Goal: Find specific page/section: Find specific page/section

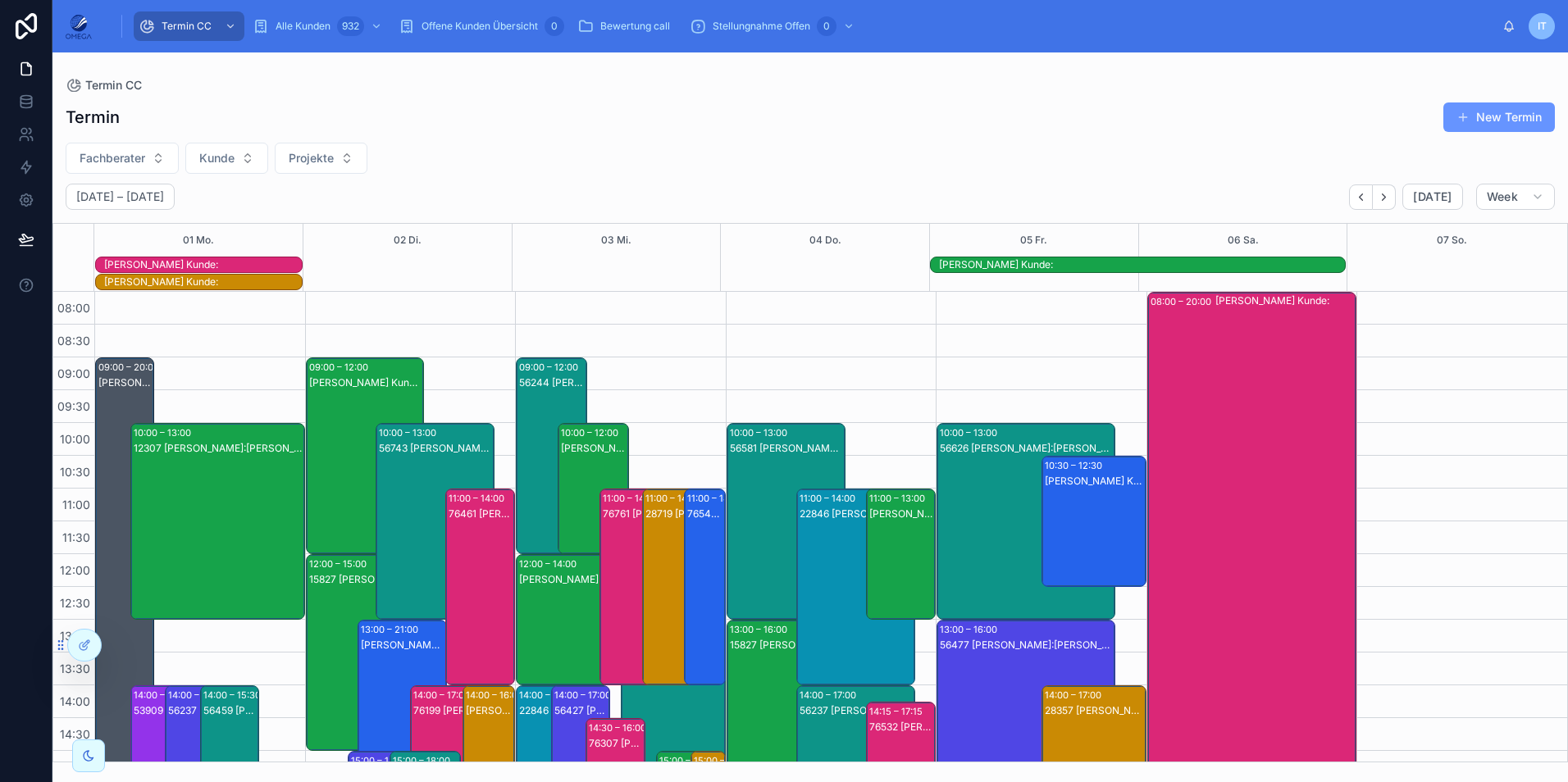
scroll to position [383, 0]
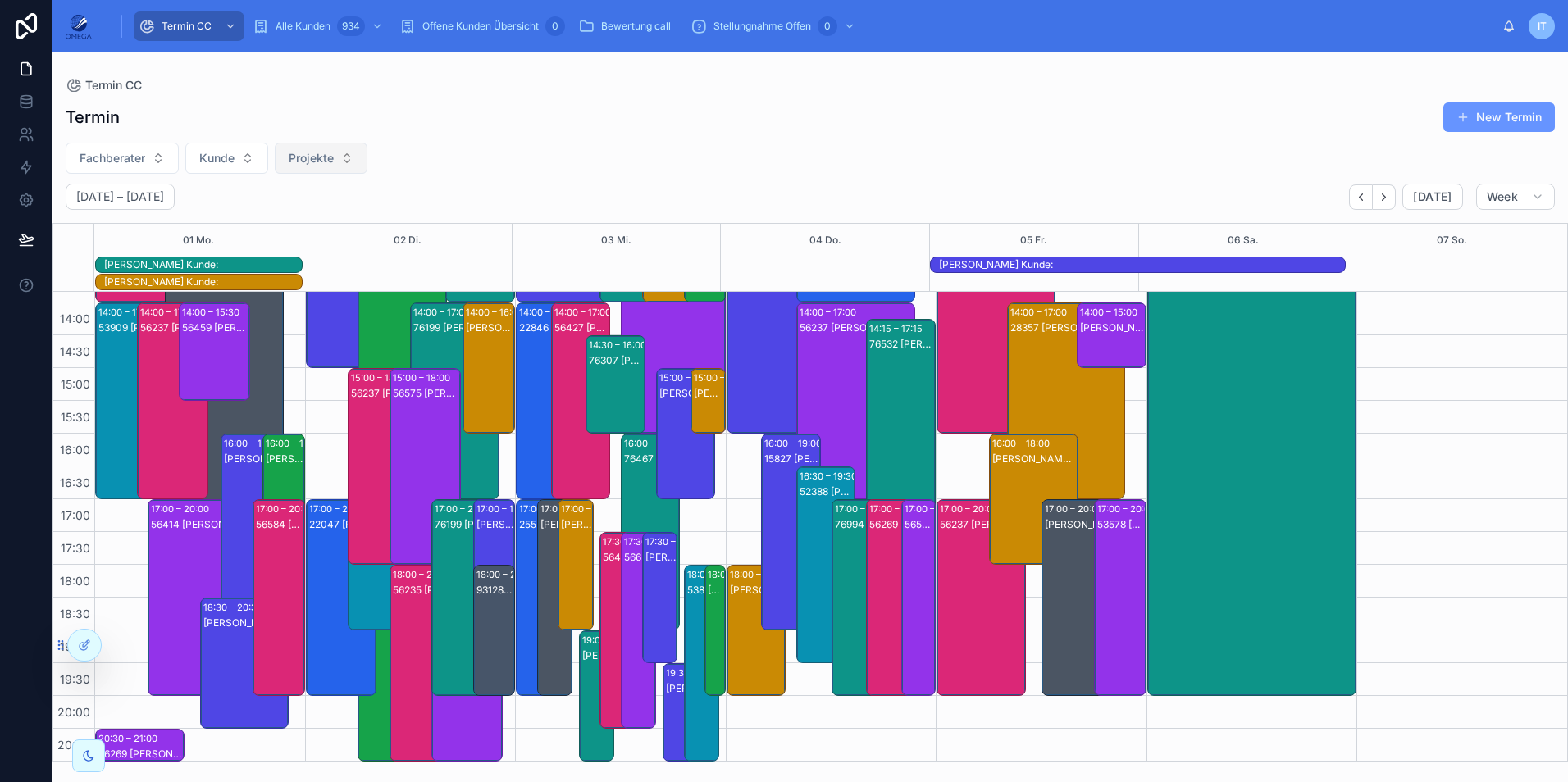
click at [346, 157] on button "Projekte" at bounding box center [321, 158] width 92 height 31
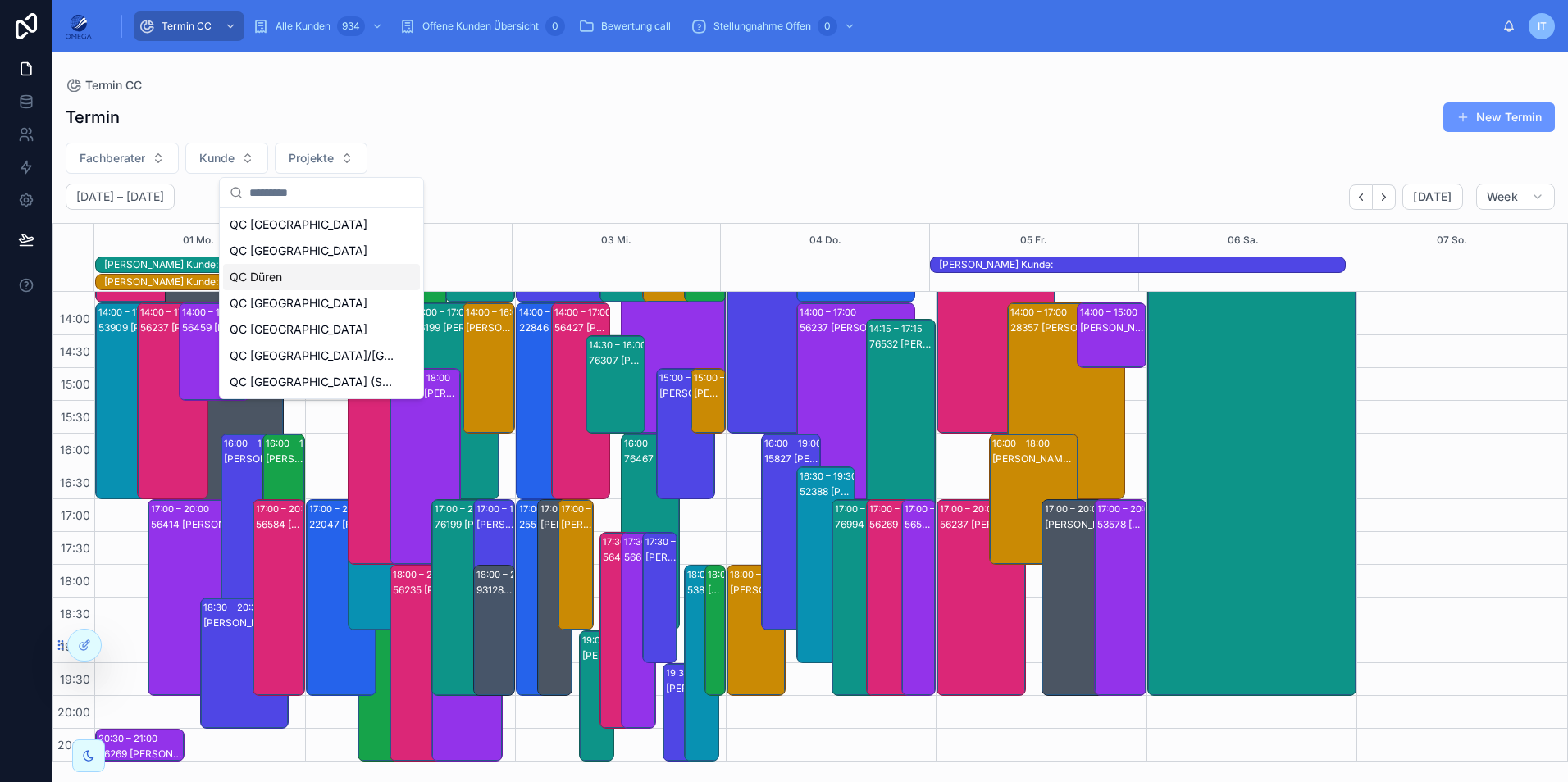
drag, startPoint x: 298, startPoint y: 284, endPoint x: 406, endPoint y: 267, distance: 109.3
click at [297, 284] on div "QC Düren" at bounding box center [322, 276] width 197 height 26
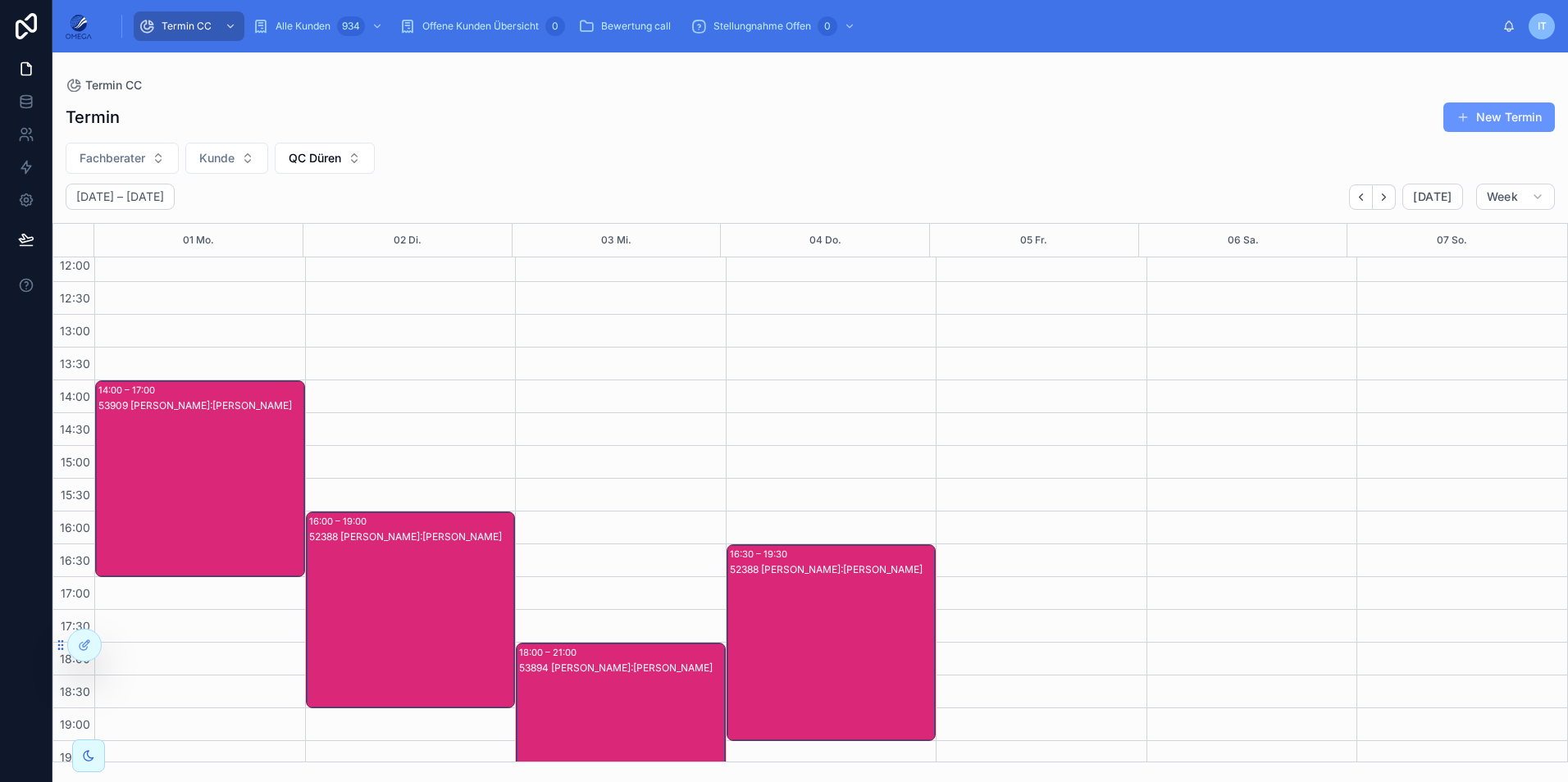
scroll to position [328, 0]
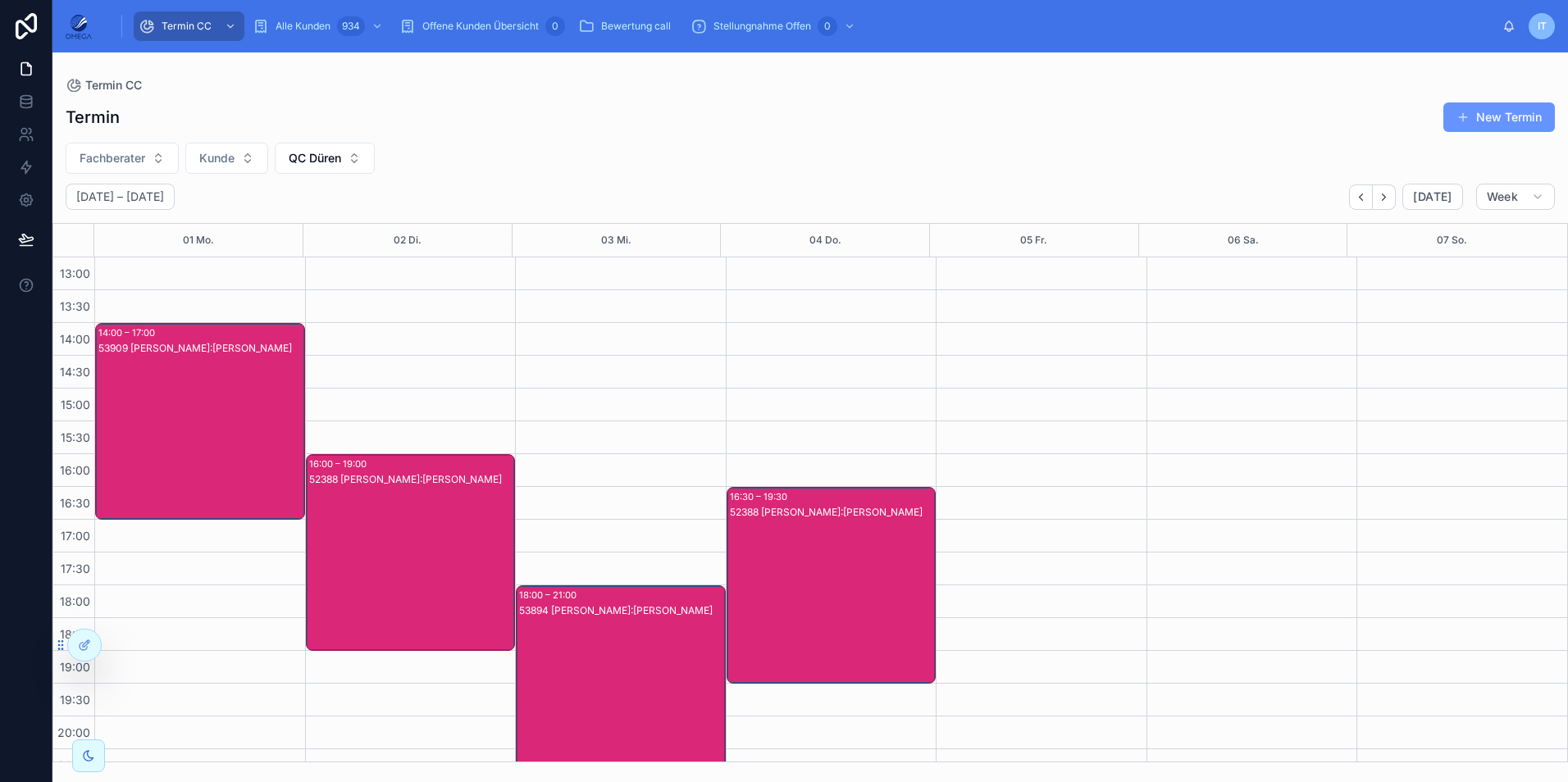
click at [198, 413] on div "53909 [PERSON_NAME]:[PERSON_NAME]" at bounding box center [201, 438] width 205 height 193
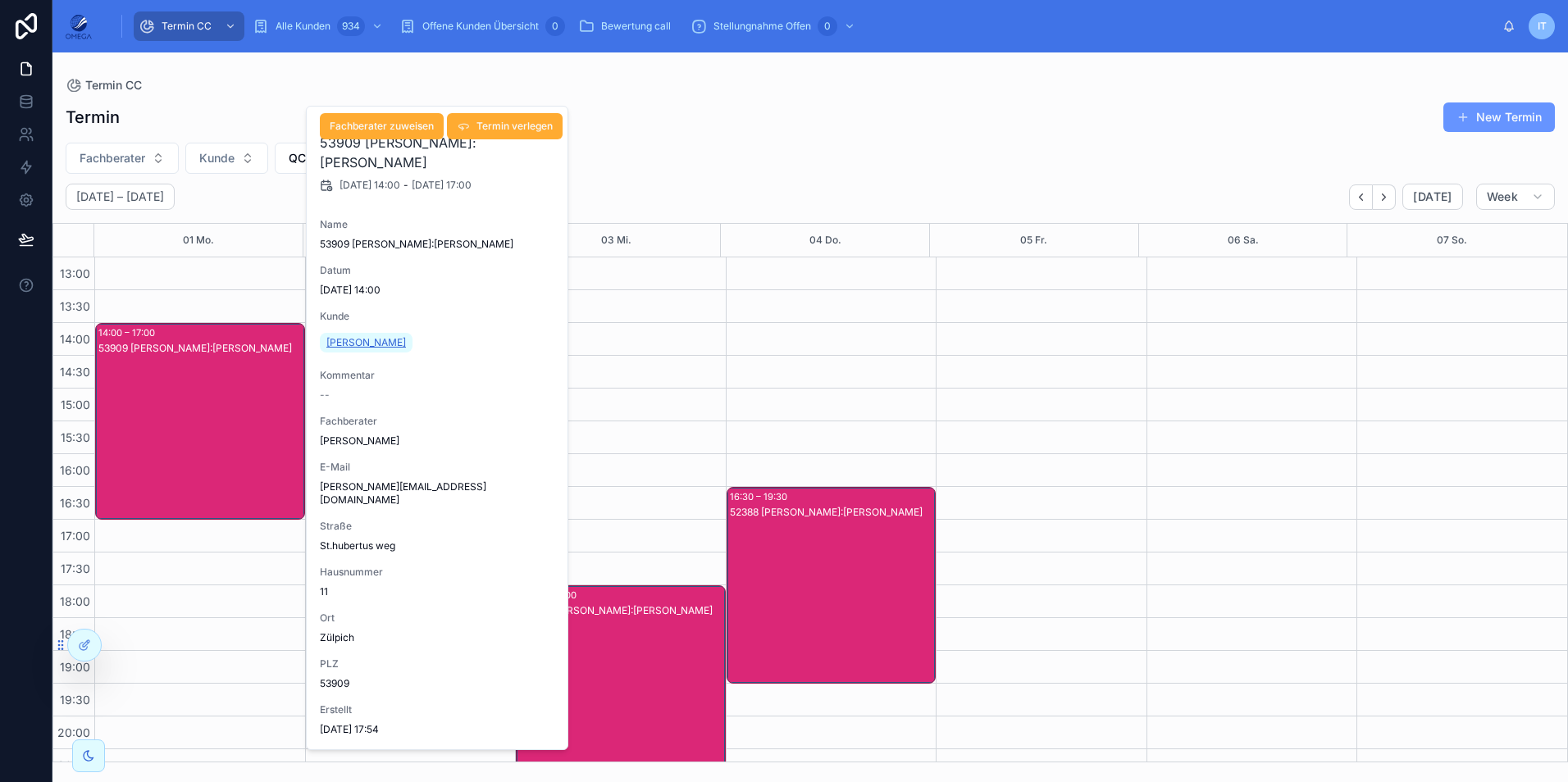
click at [356, 345] on span "[PERSON_NAME]" at bounding box center [366, 343] width 80 height 13
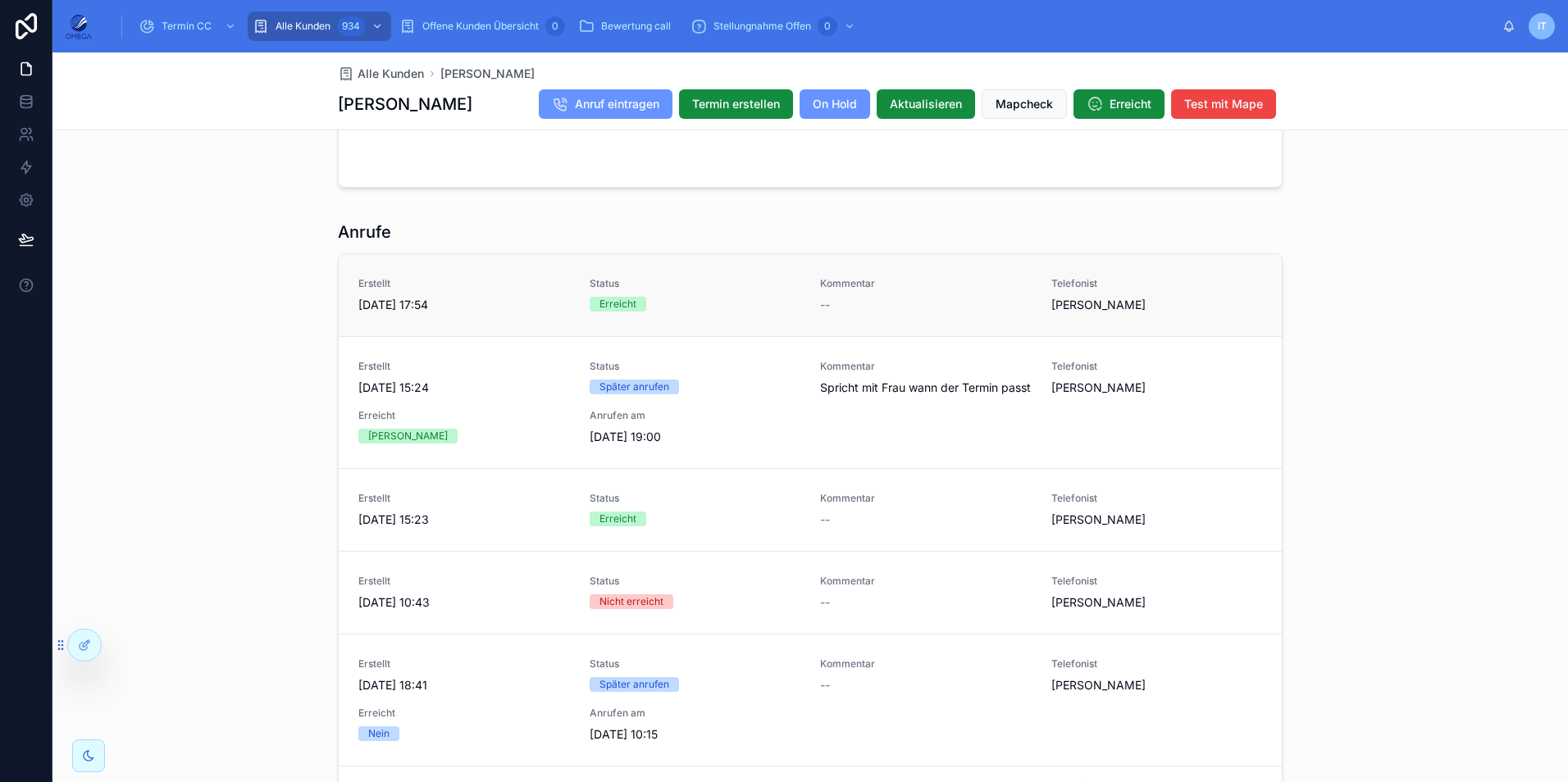
scroll to position [1661, 0]
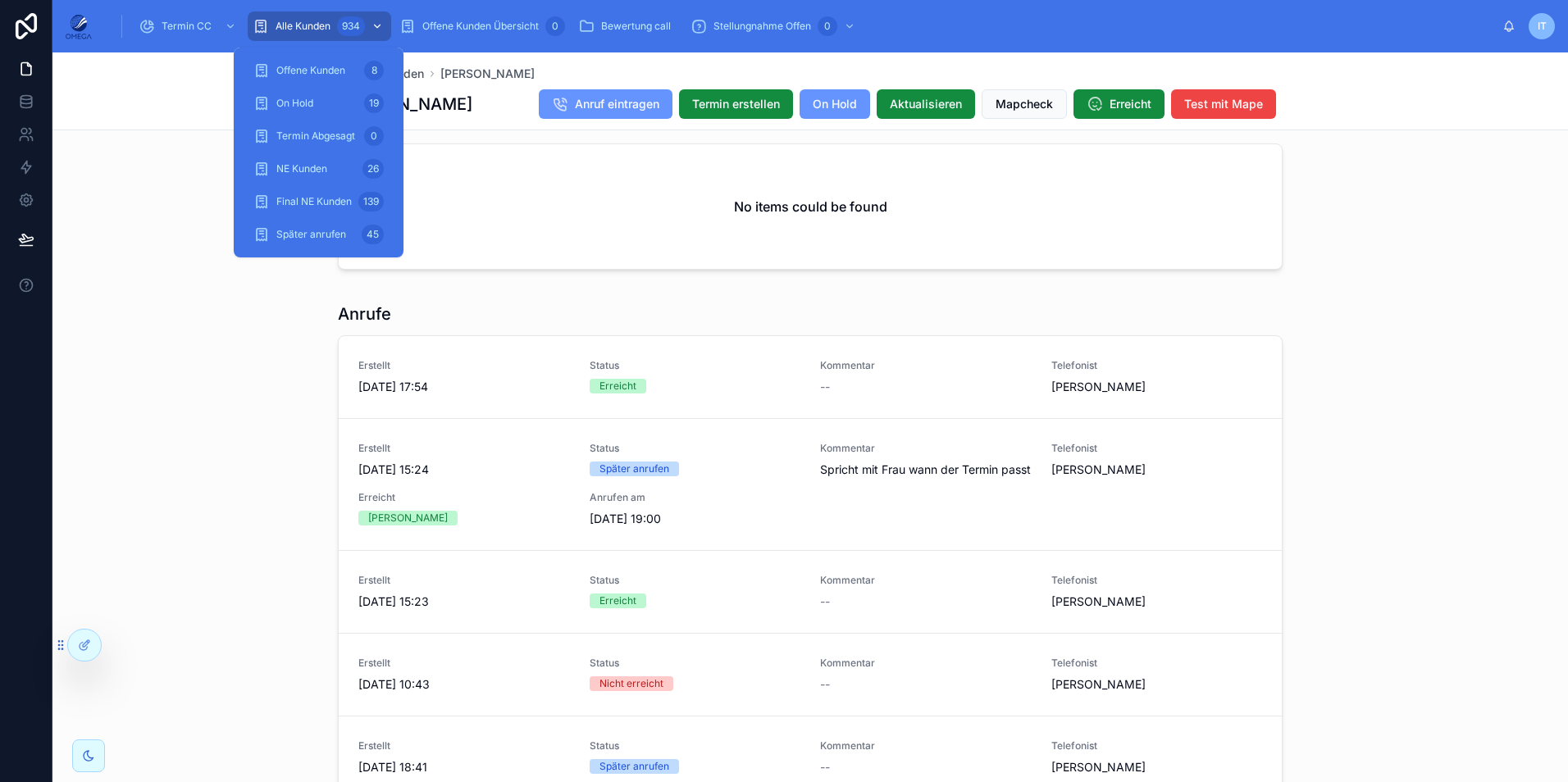
click at [338, 29] on div "934" at bounding box center [350, 26] width 28 height 19
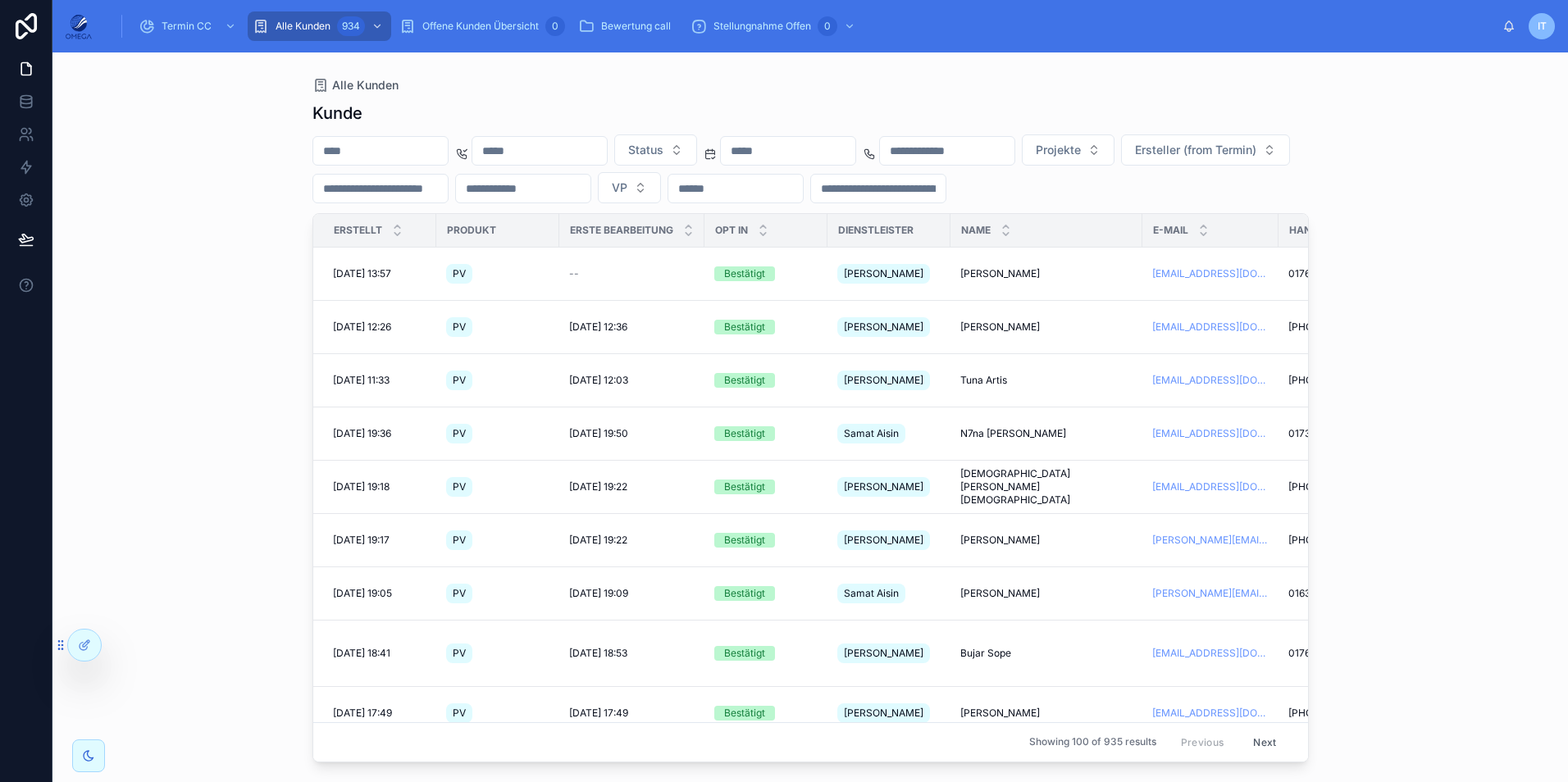
click at [421, 151] on input "text" at bounding box center [380, 150] width 134 height 23
click at [978, 321] on span "[PERSON_NAME]" at bounding box center [999, 328] width 80 height 13
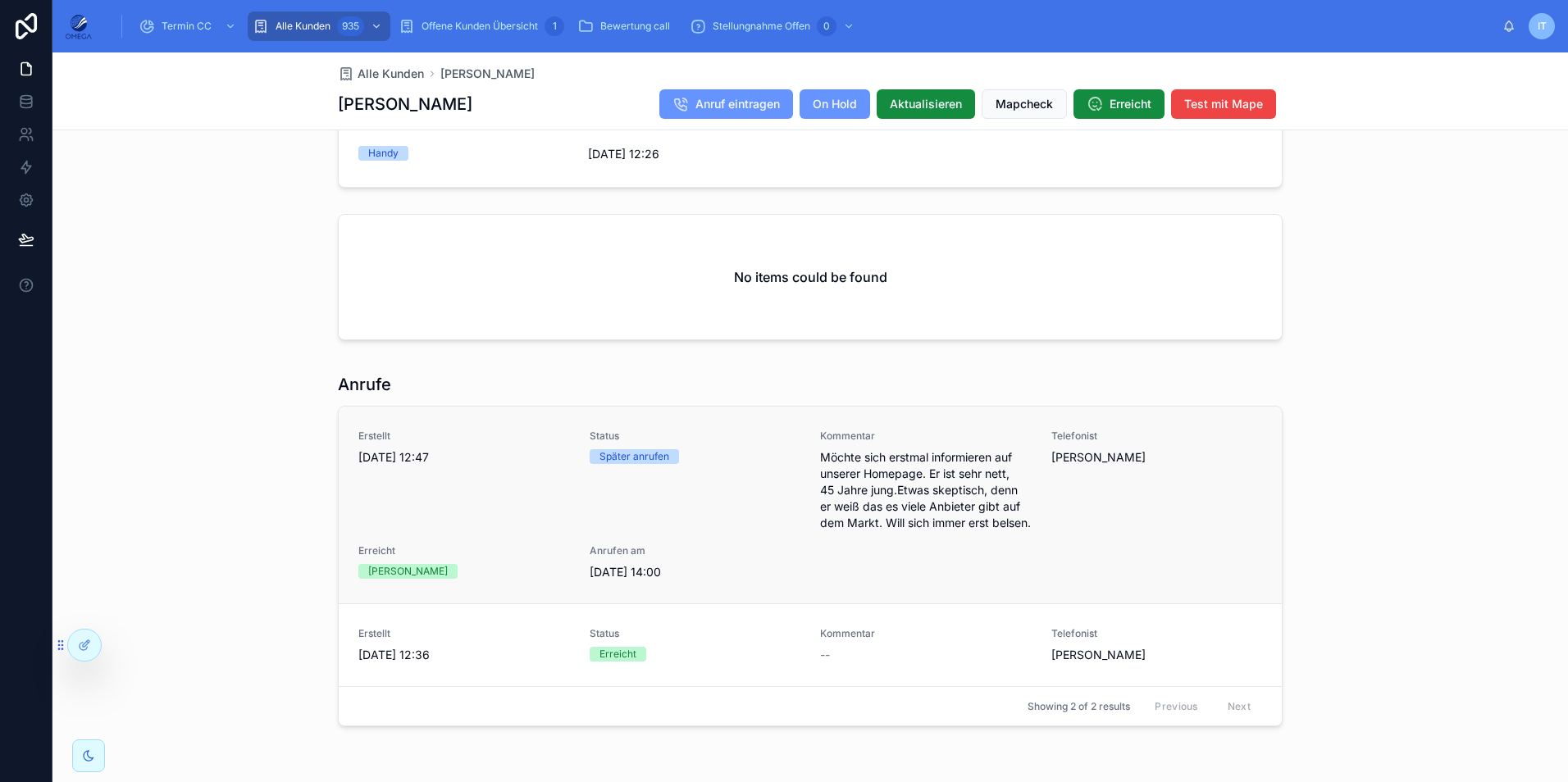
scroll to position [1347, 0]
click at [464, 24] on span "Offene Kunden Übersicht" at bounding box center [480, 26] width 117 height 13
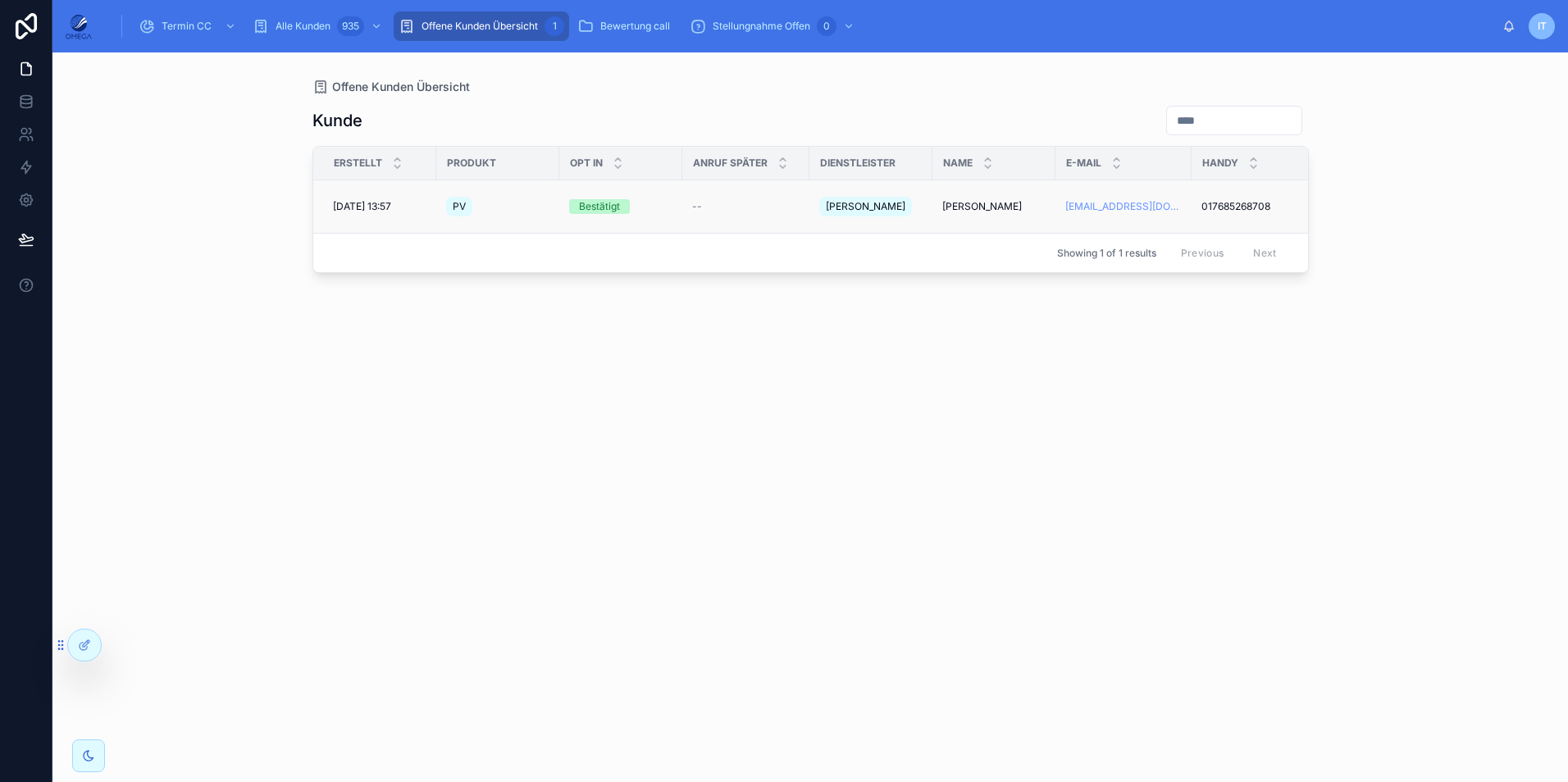
click at [963, 201] on span "[PERSON_NAME]" at bounding box center [982, 207] width 80 height 13
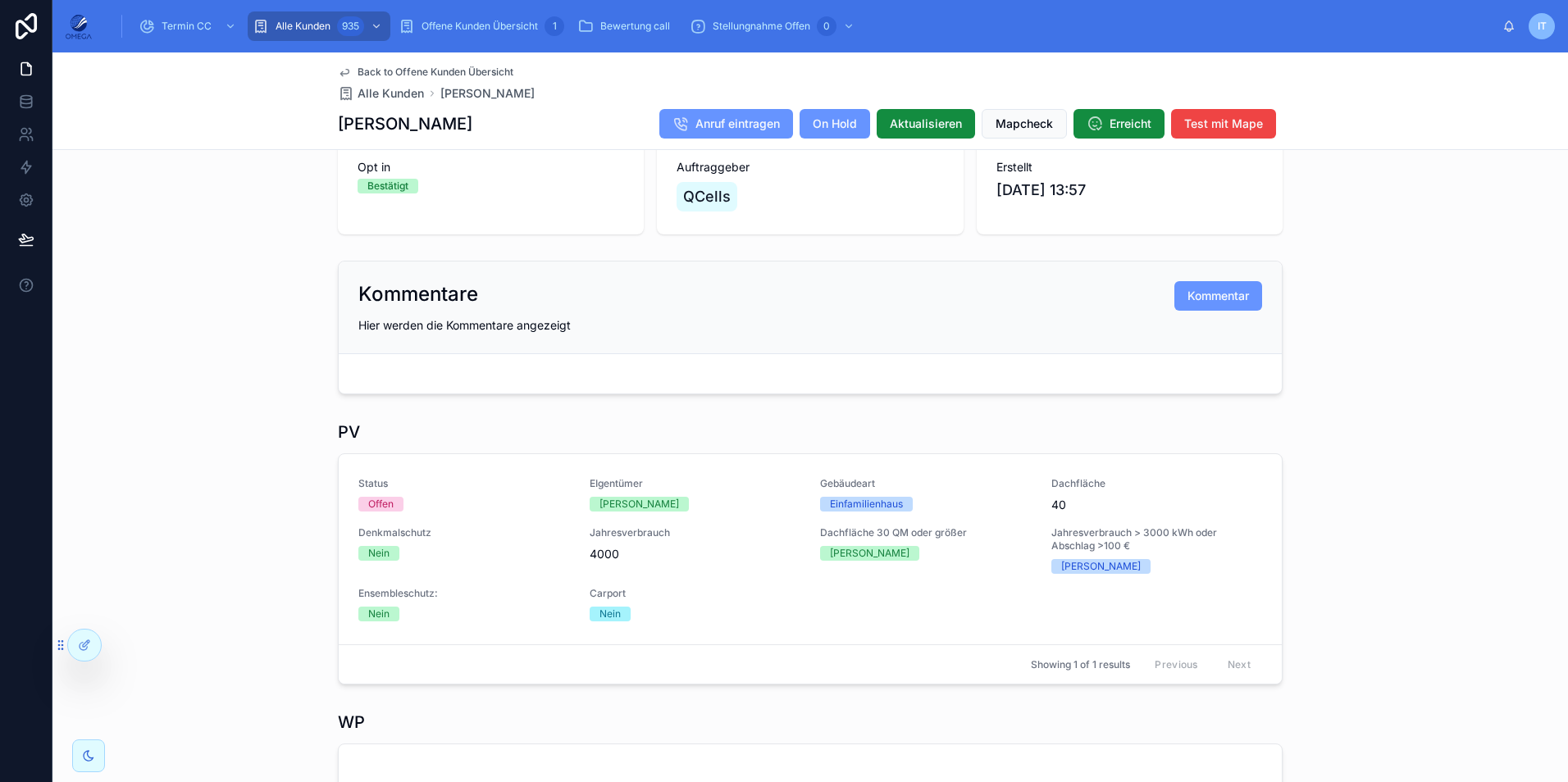
scroll to position [284, 0]
